Goal: Task Accomplishment & Management: Manage account settings

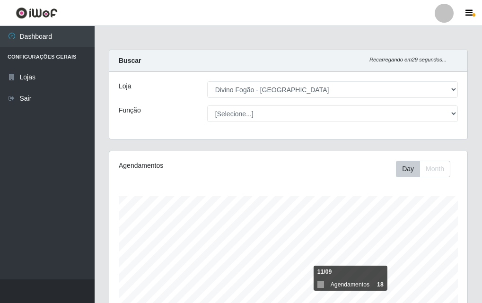
select select "499"
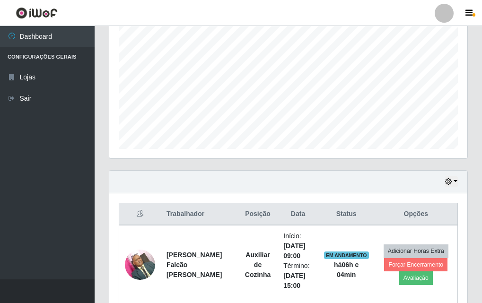
scroll to position [331, 0]
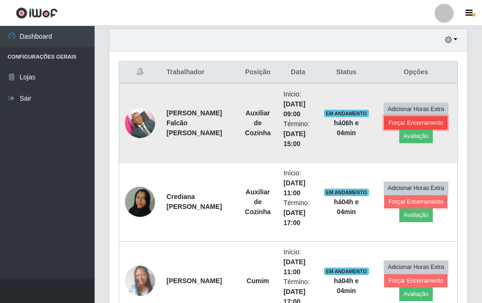
click at [416, 120] on button "Forçar Encerramento" at bounding box center [415, 122] width 63 height 13
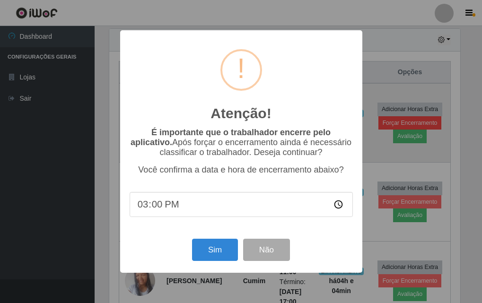
scroll to position [196, 354]
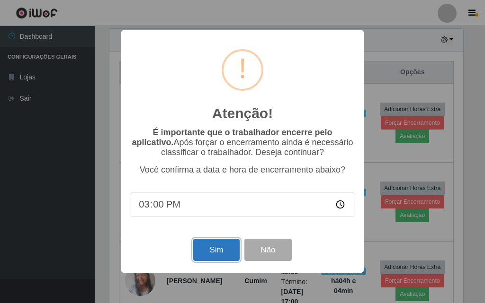
click at [224, 256] on button "Sim" at bounding box center [216, 250] width 46 height 22
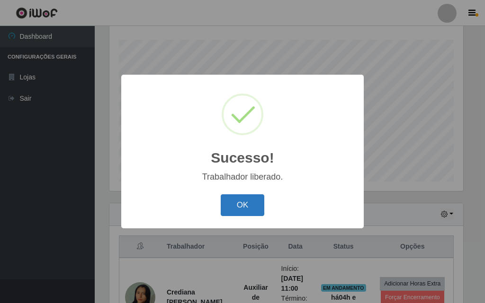
click at [231, 199] on button "OK" at bounding box center [243, 206] width 44 height 22
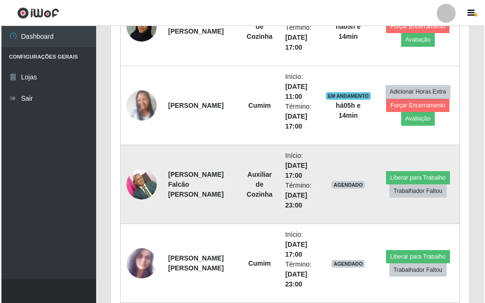
scroll to position [475, 0]
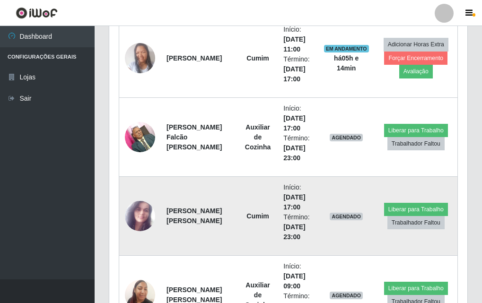
click at [145, 217] on img at bounding box center [140, 216] width 30 height 38
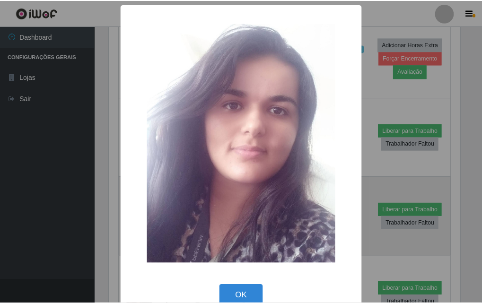
scroll to position [196, 354]
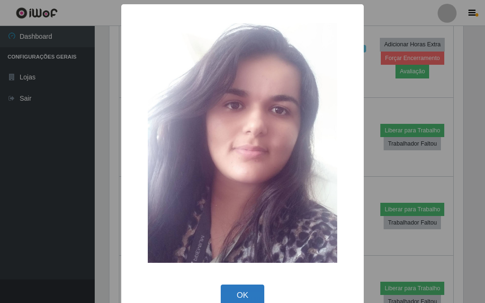
click at [251, 295] on button "OK" at bounding box center [243, 296] width 44 height 22
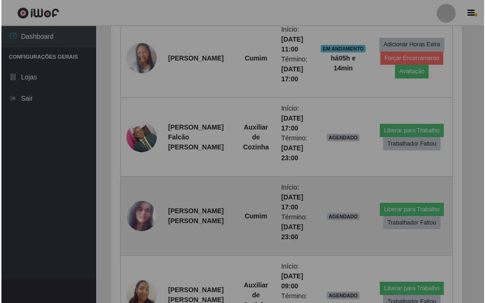
scroll to position [196, 358]
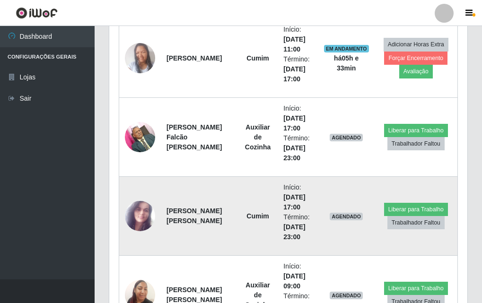
click at [131, 220] on img at bounding box center [140, 216] width 30 height 38
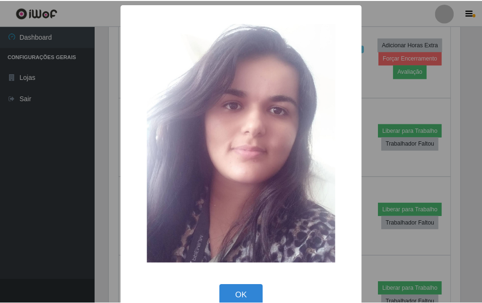
scroll to position [19, 0]
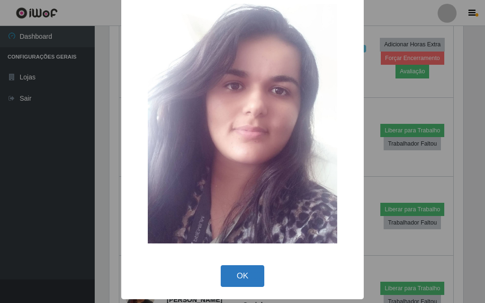
click at [246, 270] on button "OK" at bounding box center [243, 277] width 44 height 22
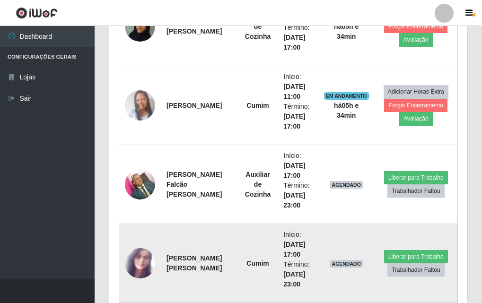
scroll to position [475, 0]
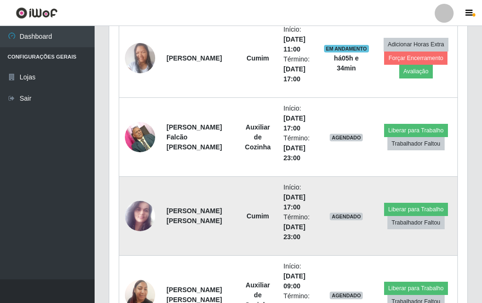
click at [145, 219] on img at bounding box center [140, 216] width 30 height 38
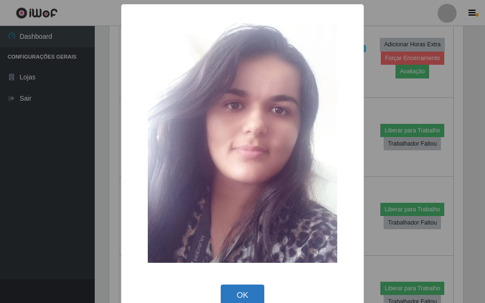
click at [229, 296] on button "OK" at bounding box center [243, 296] width 44 height 22
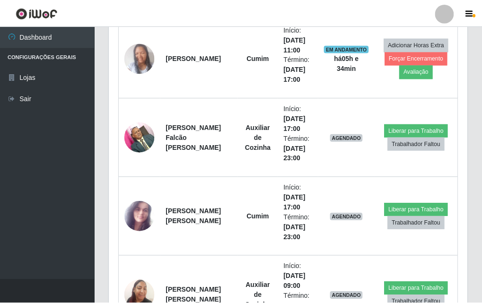
scroll to position [196, 358]
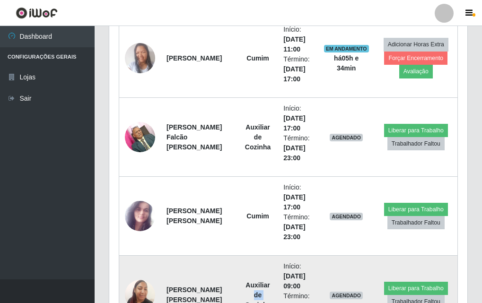
click at [238, 291] on td "Auxiliar de Cozinha" at bounding box center [258, 295] width 40 height 79
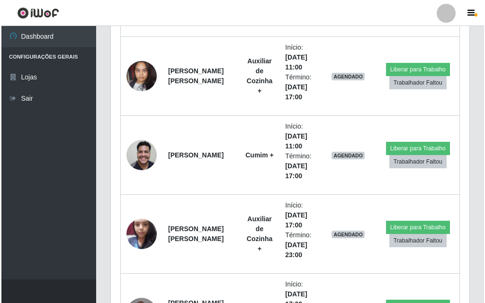
scroll to position [1659, 0]
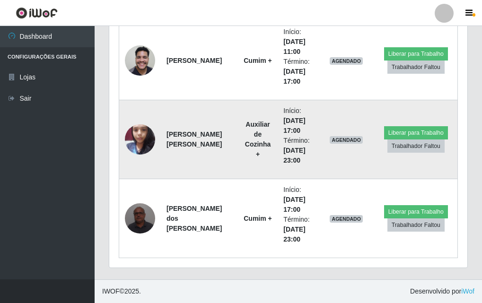
click at [136, 133] on img at bounding box center [140, 139] width 30 height 40
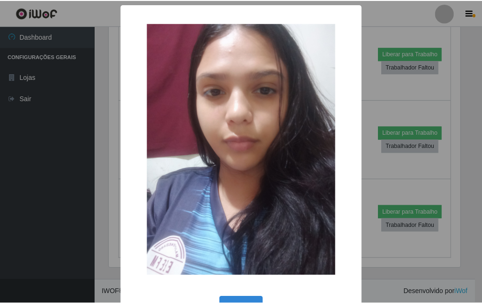
scroll to position [32, 0]
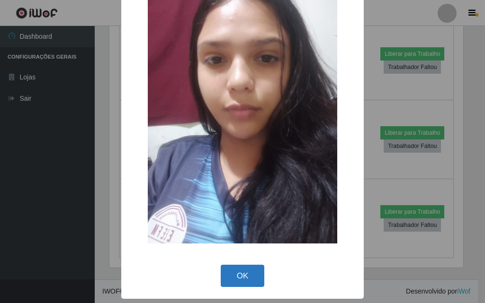
click at [225, 267] on button "OK" at bounding box center [243, 276] width 44 height 22
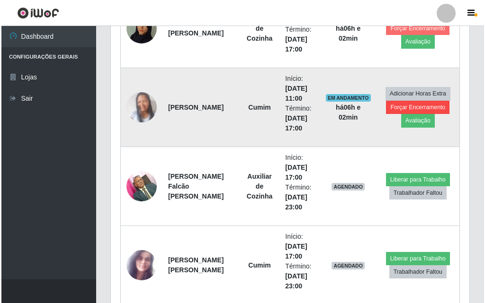
scroll to position [284, 0]
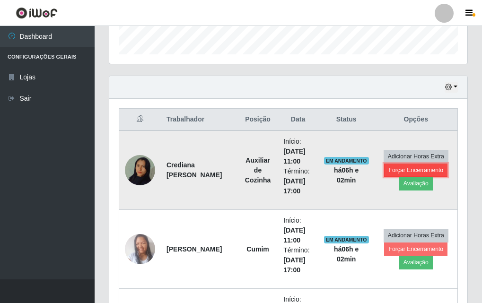
click at [421, 169] on button "Forçar Encerramento" at bounding box center [415, 170] width 63 height 13
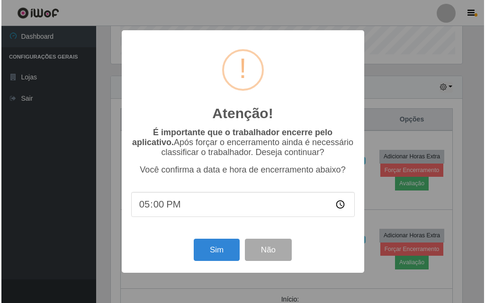
scroll to position [196, 354]
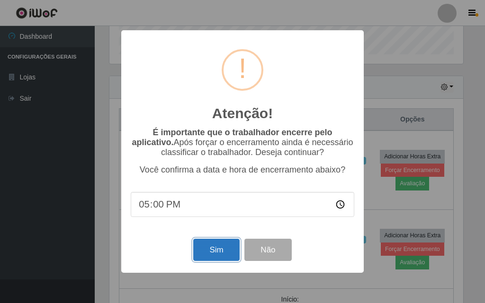
click at [219, 250] on button "Sim" at bounding box center [216, 250] width 46 height 22
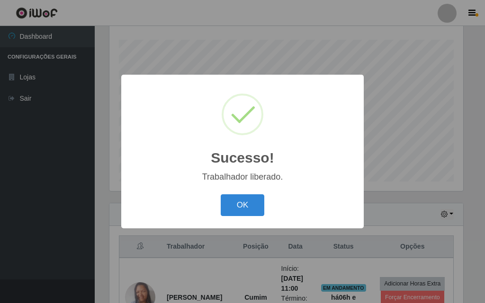
click at [308, 191] on div "Sucesso! × Trabalhador liberado. OK Cancel" at bounding box center [242, 151] width 242 height 153
click at [261, 202] on button "OK" at bounding box center [243, 206] width 44 height 22
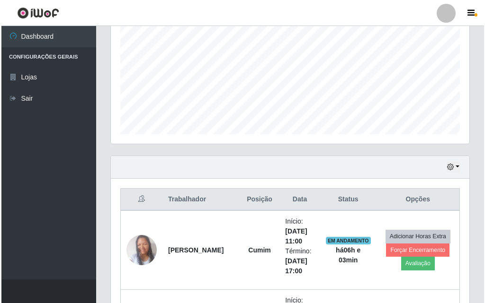
scroll to position [251, 0]
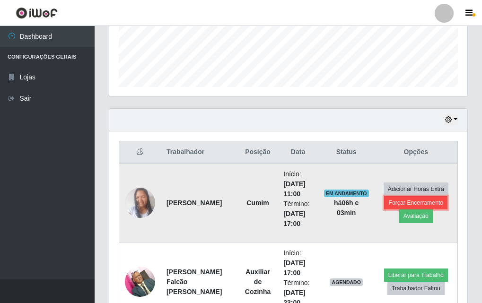
click at [395, 197] on button "Forçar Encerramento" at bounding box center [415, 202] width 63 height 13
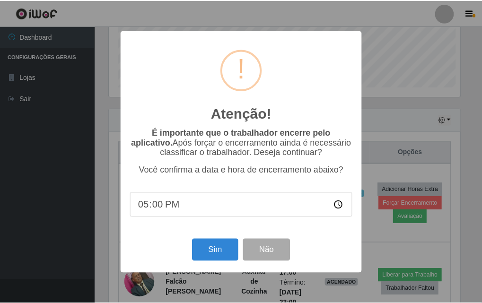
scroll to position [196, 354]
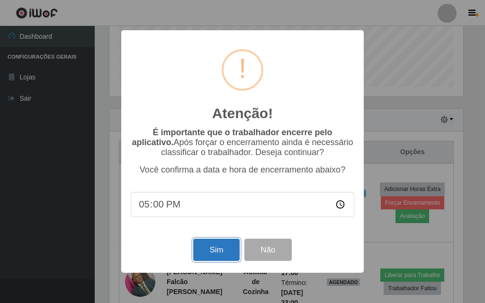
click at [212, 247] on button "Sim" at bounding box center [216, 250] width 46 height 22
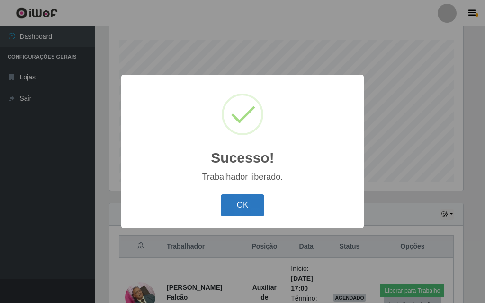
click at [235, 213] on button "OK" at bounding box center [243, 206] width 44 height 22
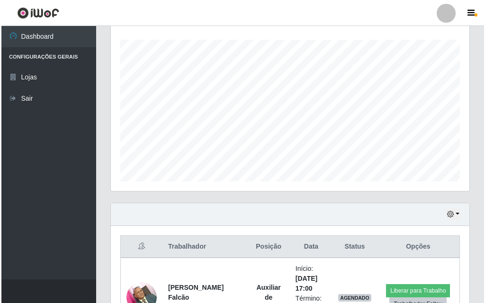
scroll to position [204, 0]
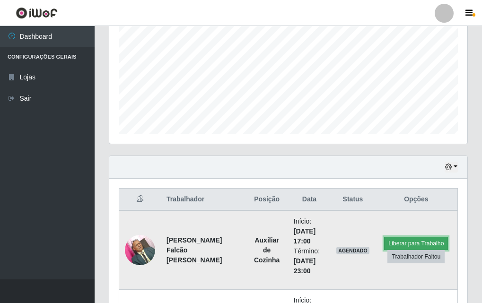
click at [415, 241] on button "Liberar para Trabalho" at bounding box center [416, 243] width 64 height 13
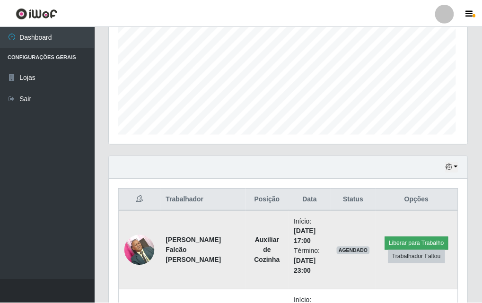
scroll to position [196, 354]
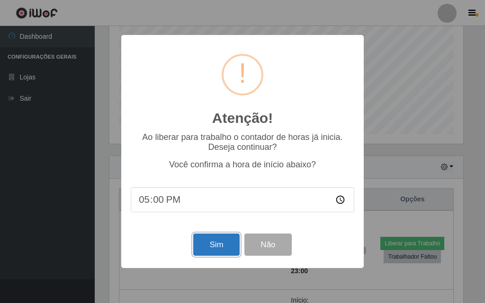
click at [217, 249] on button "Sim" at bounding box center [216, 245] width 46 height 22
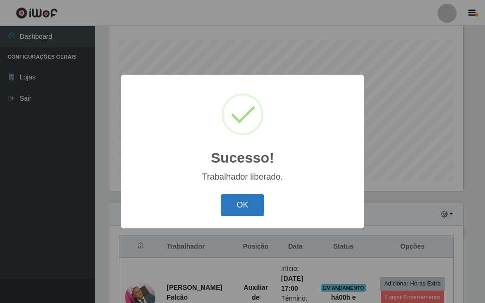
click at [256, 205] on button "OK" at bounding box center [243, 206] width 44 height 22
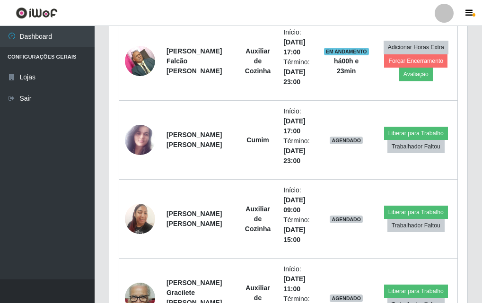
scroll to position [346, 0]
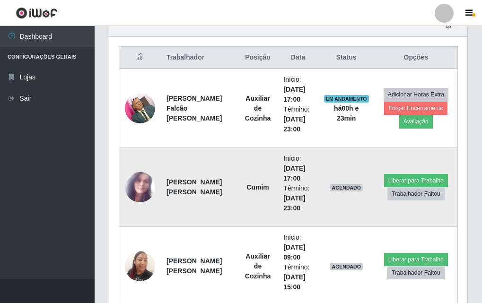
click at [140, 201] on img at bounding box center [140, 187] width 30 height 38
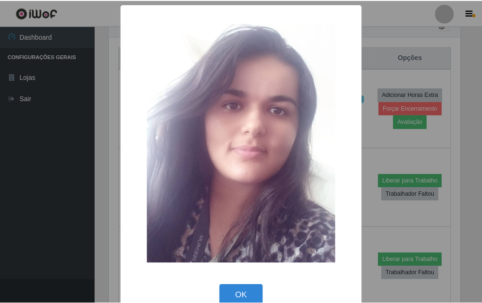
scroll to position [19, 0]
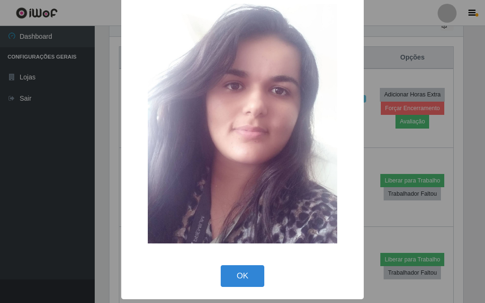
click at [246, 259] on div "× OK Cancel" at bounding box center [242, 142] width 242 height 315
click at [246, 265] on div "OK Cancel" at bounding box center [242, 276] width 223 height 27
click at [249, 272] on button "OK" at bounding box center [243, 277] width 44 height 22
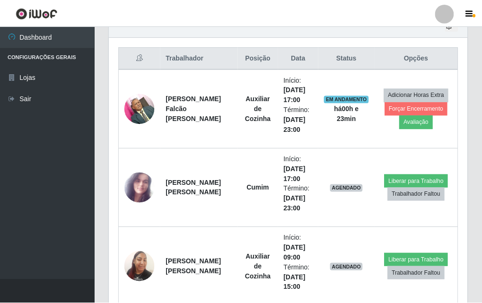
scroll to position [196, 358]
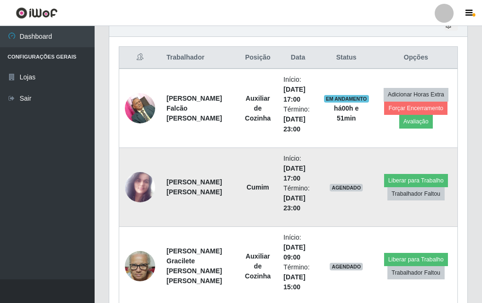
click at [128, 197] on img at bounding box center [140, 187] width 30 height 38
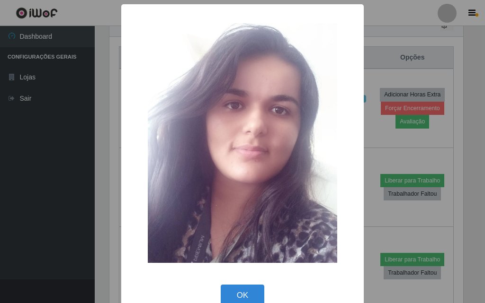
click at [69, 203] on div "× OK Cancel" at bounding box center [242, 151] width 485 height 303
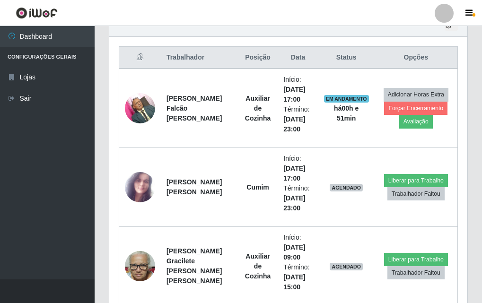
scroll to position [204, 0]
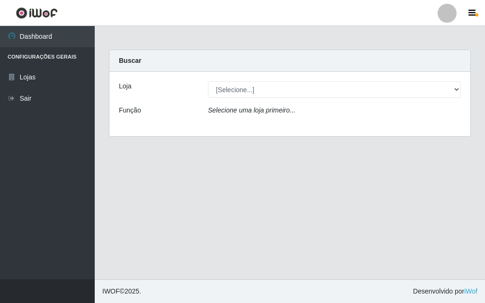
drag, startPoint x: 341, startPoint y: 133, endPoint x: 330, endPoint y: 72, distance: 62.5
click at [339, 124] on div "Loja [Selecione...] Divino Fogão - Campina Grande Função Selecione uma loja pri…" at bounding box center [289, 104] width 361 height 64
click at [330, 72] on div "Loja [Selecione...] Divino Fogão - Campina Grande Função Selecione uma loja pri…" at bounding box center [289, 104] width 361 height 64
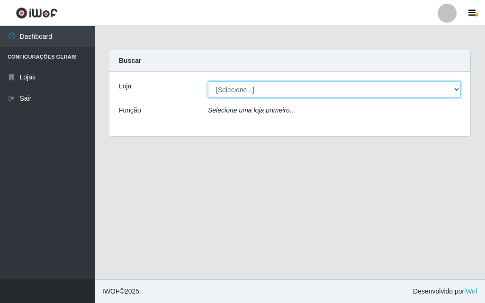
click at [230, 91] on select "[Selecione...] Divino Fogão - Campina Grande" at bounding box center [334, 89] width 253 height 17
select select "499"
click at [208, 81] on select "[Selecione...] Divino Fogão - Campina Grande" at bounding box center [334, 89] width 253 height 17
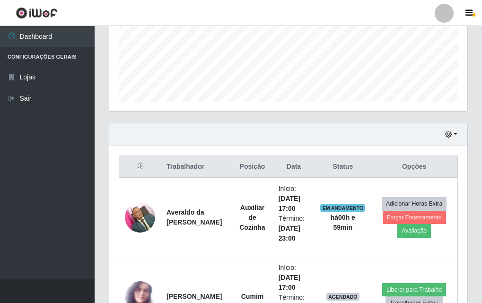
scroll to position [315, 0]
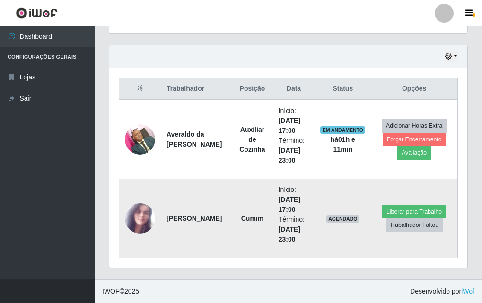
click at [150, 229] on img at bounding box center [140, 218] width 30 height 38
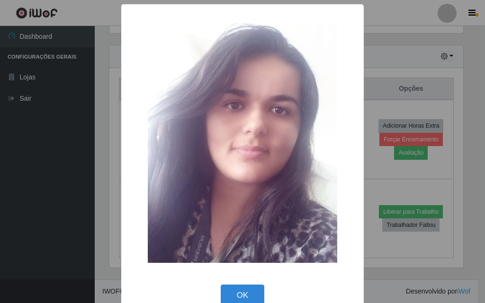
drag, startPoint x: 204, startPoint y: 140, endPoint x: 138, endPoint y: 160, distance: 68.9
click at [138, 160] on div "×" at bounding box center [242, 143] width 223 height 259
drag, startPoint x: 214, startPoint y: 165, endPoint x: 93, endPoint y: 154, distance: 121.2
click at [98, 151] on div "× OK Cancel" at bounding box center [242, 151] width 485 height 303
click at [79, 162] on div "× OK Cancel" at bounding box center [242, 151] width 485 height 303
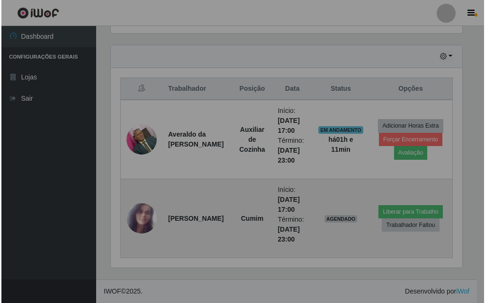
scroll to position [196, 358]
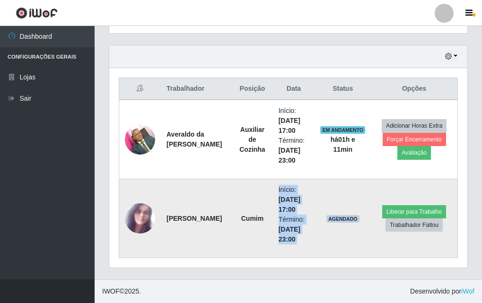
click at [356, 235] on tr "Maria José Dantas de Azevedo Cumim Início: 02/10/2025, 17:00 Término: 02/10/202…" at bounding box center [288, 218] width 339 height 79
click at [356, 234] on td "AGENDADO" at bounding box center [343, 218] width 56 height 79
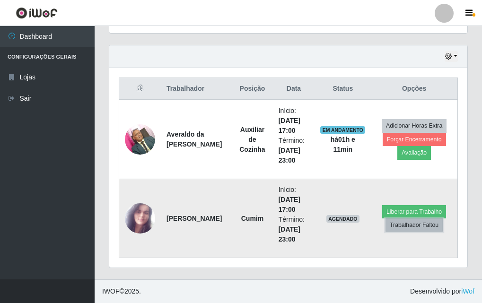
click at [399, 227] on button "Trabalhador Faltou" at bounding box center [414, 225] width 57 height 13
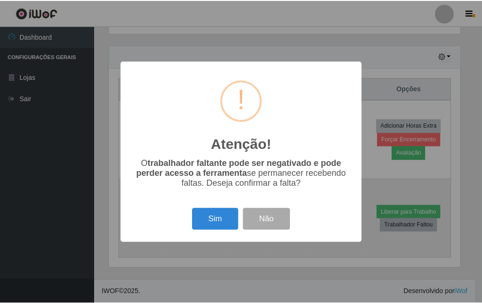
scroll to position [196, 354]
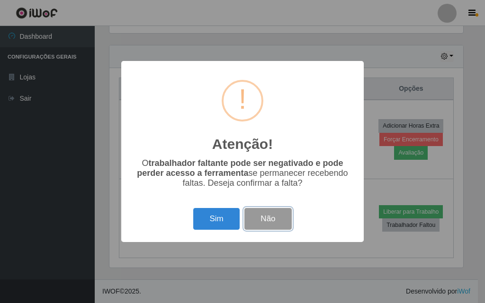
click at [275, 223] on button "Não" at bounding box center [267, 219] width 47 height 22
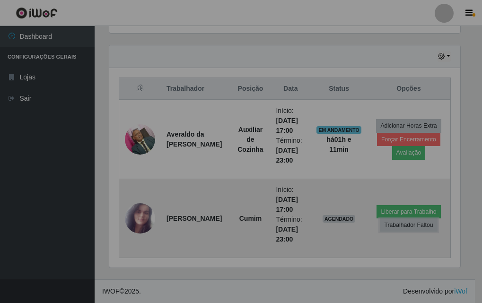
scroll to position [196, 358]
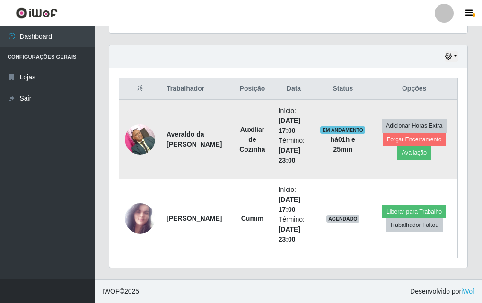
click at [180, 148] on strong "[PERSON_NAME] Falcão [PERSON_NAME]" at bounding box center [194, 140] width 55 height 18
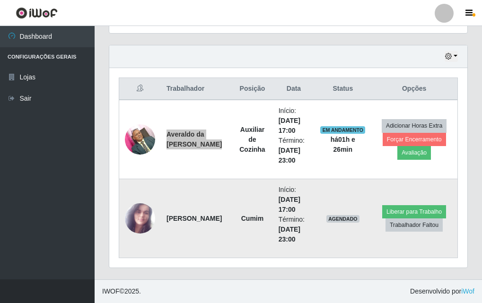
scroll to position [473170, 473008]
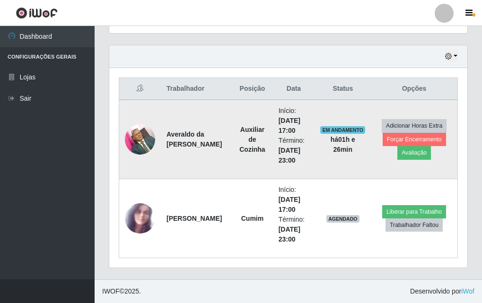
click at [151, 169] on td at bounding box center [140, 140] width 42 height 80
